Goal: Task Accomplishment & Management: Complete application form

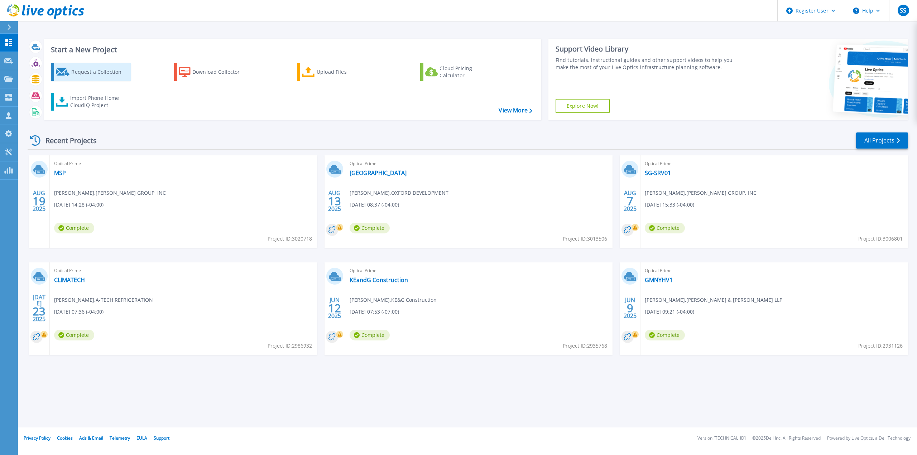
click at [95, 77] on div "Request a Collection" at bounding box center [99, 72] width 57 height 14
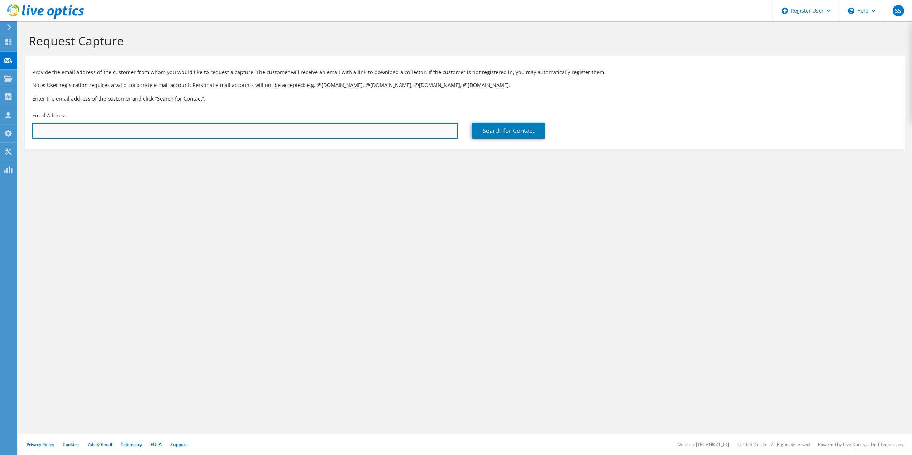
click at [143, 133] on input "text" at bounding box center [244, 131] width 425 height 16
paste input "Howard.Holland@ccttapes.com"
type input "Howard.Holland@ccttapes.com"
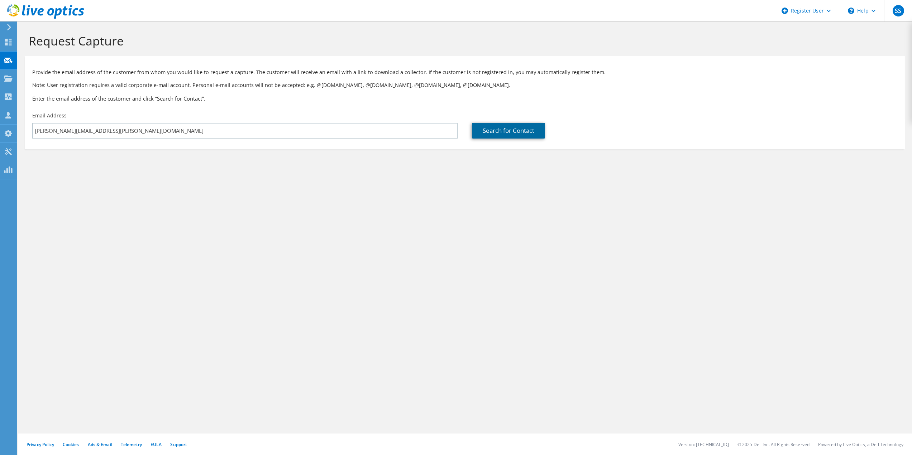
click at [499, 136] on link "Search for Contact" at bounding box center [508, 131] width 73 height 16
type input "COATING AND CONVERTING TECH"
type input "Howard"
type input "Holland"
type input "United States"
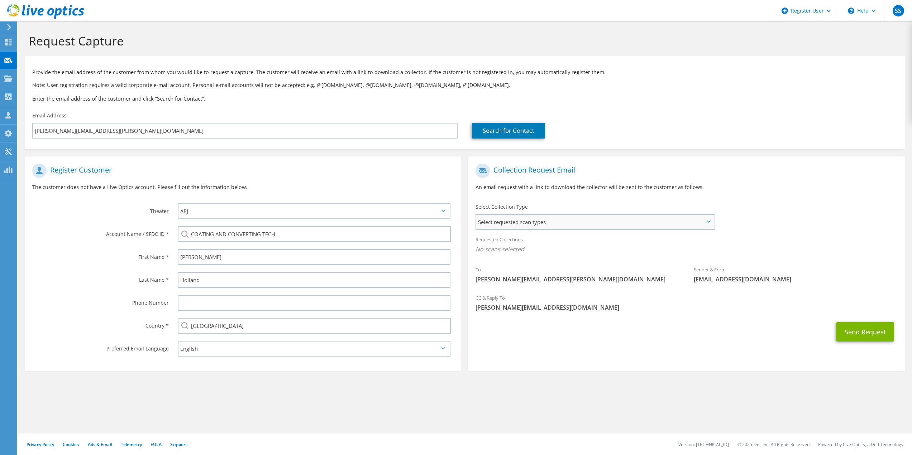
click at [571, 222] on span "Select requested scan types" at bounding box center [595, 222] width 238 height 14
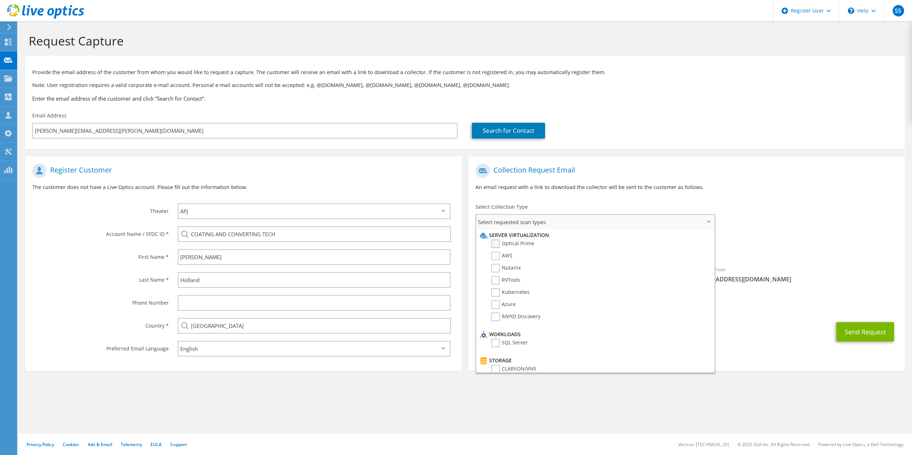
click at [522, 245] on label "Optical Prime" at bounding box center [512, 244] width 43 height 9
click at [0, 0] on input "Optical Prime" at bounding box center [0, 0] width 0 height 0
click at [812, 222] on div "To Howard.Holland@ccttapes.com Sender & From liveoptics@liveoptics.com" at bounding box center [686, 226] width 436 height 133
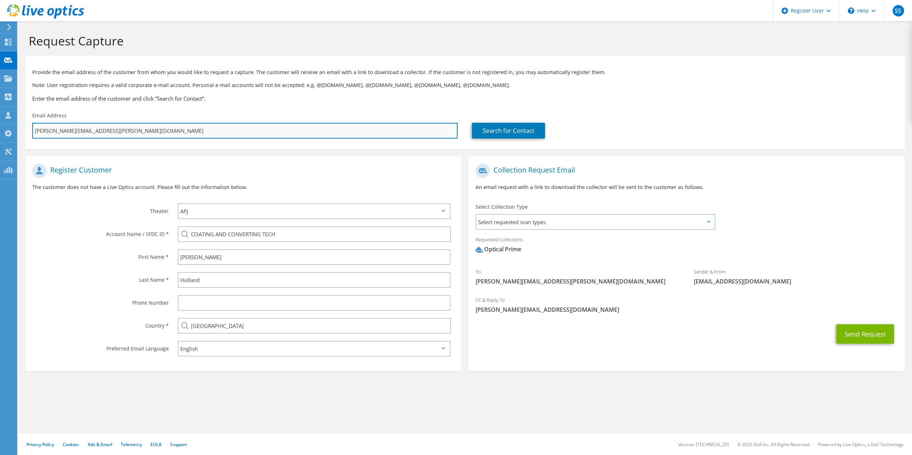
click at [94, 131] on input "Howard.Holland@ccttapes.com" at bounding box center [244, 131] width 425 height 16
paste input "text"
type input "Howard.Holland@ccttapes.com"
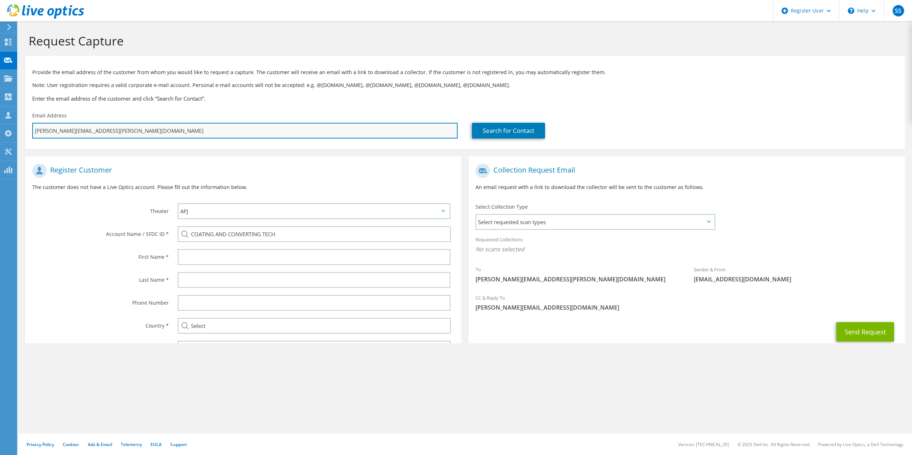
type input "Select"
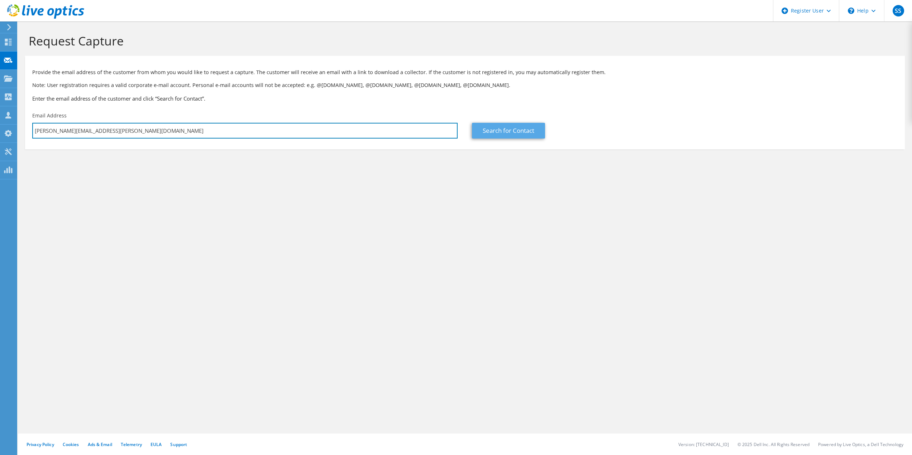
type input "Howard.Holland@ccttapes.com"
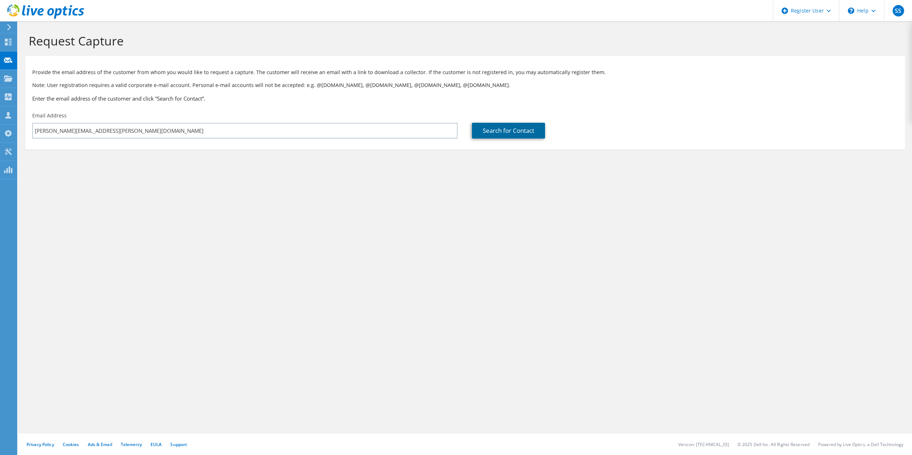
click at [534, 128] on link "Search for Contact" at bounding box center [508, 131] width 73 height 16
type input "Howard"
type input "Holland"
type input "United States"
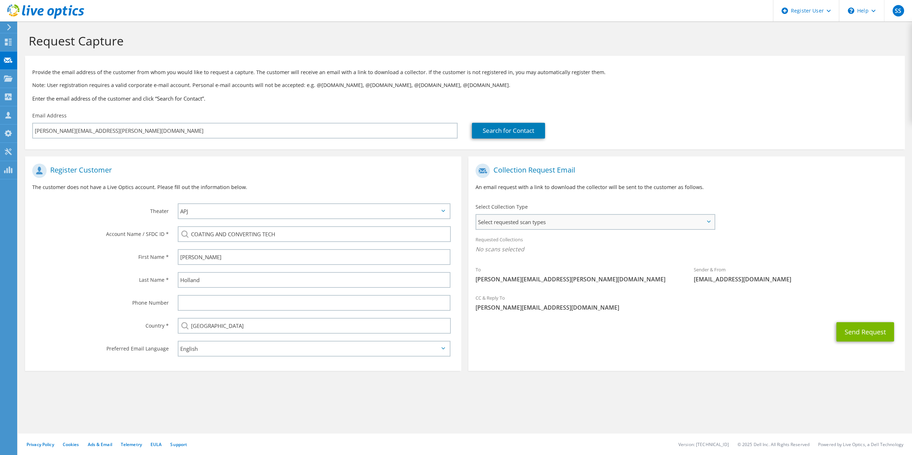
click at [521, 222] on span "Select requested scan types" at bounding box center [595, 222] width 238 height 14
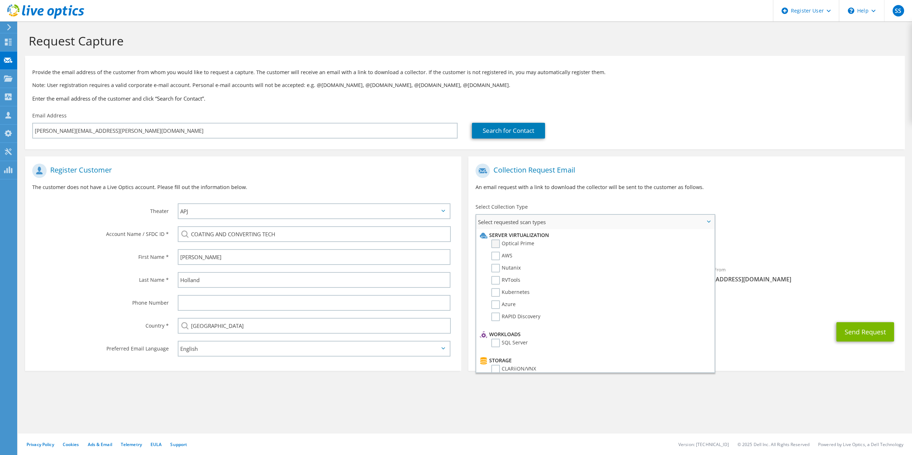
click at [512, 240] on label "Optical Prime" at bounding box center [512, 244] width 43 height 9
click at [0, 0] on input "Optical Prime" at bounding box center [0, 0] width 0 height 0
click at [847, 247] on span "Optical Prime" at bounding box center [686, 251] width 422 height 12
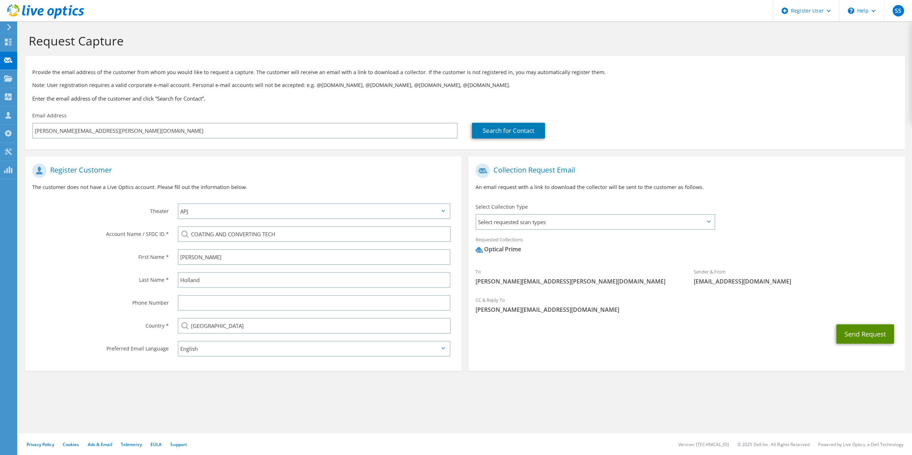
click at [875, 334] on button "Send Request" at bounding box center [865, 334] width 58 height 19
